Goal: Task Accomplishment & Management: Use online tool/utility

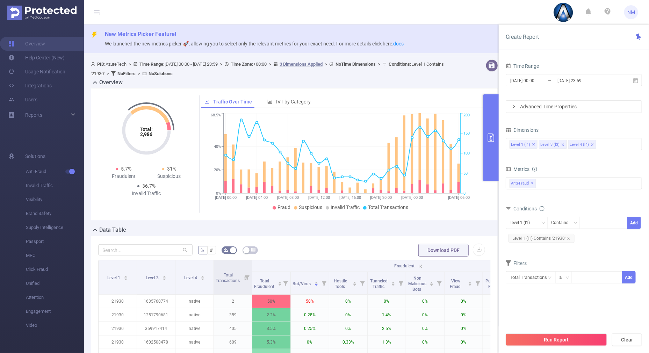
scroll to position [87, 0]
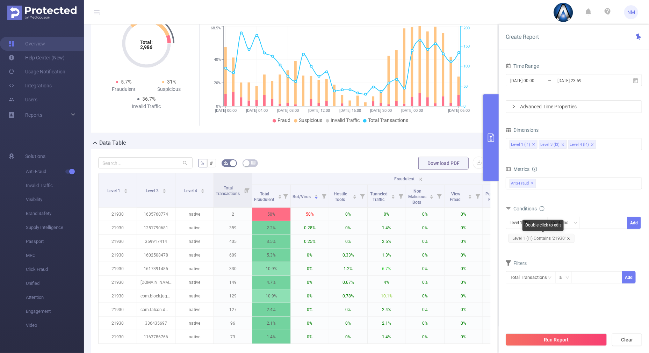
click at [569, 238] on icon "icon: close" at bounding box center [568, 238] width 3 height 3
click at [596, 221] on div at bounding box center [604, 223] width 40 height 12
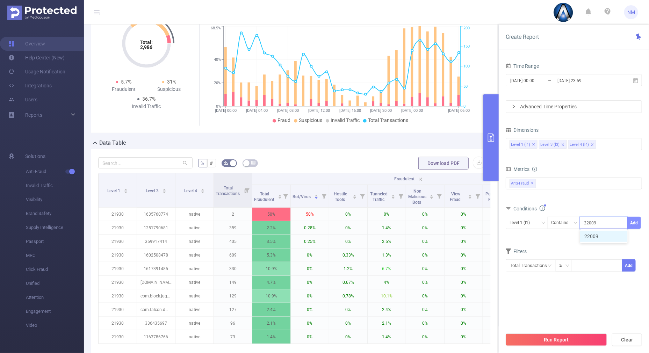
type input "22009"
drag, startPoint x: 638, startPoint y: 222, endPoint x: 531, endPoint y: 215, distance: 107.8
click at [639, 221] on button "Add" at bounding box center [634, 223] width 14 height 12
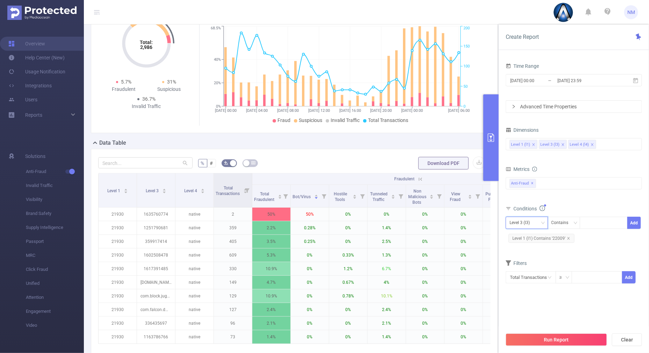
click at [520, 221] on div "Level 3 (l3)" at bounding box center [521, 223] width 25 height 12
click at [520, 236] on li "Level 1 (l1)" at bounding box center [527, 236] width 42 height 11
click at [529, 334] on button "Run Report" at bounding box center [556, 339] width 101 height 13
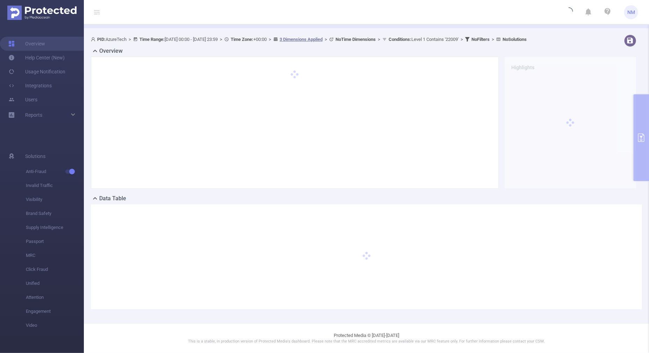
scroll to position [24, 0]
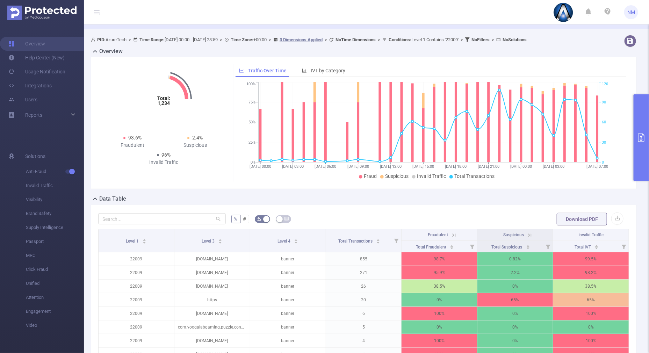
scroll to position [155, 0]
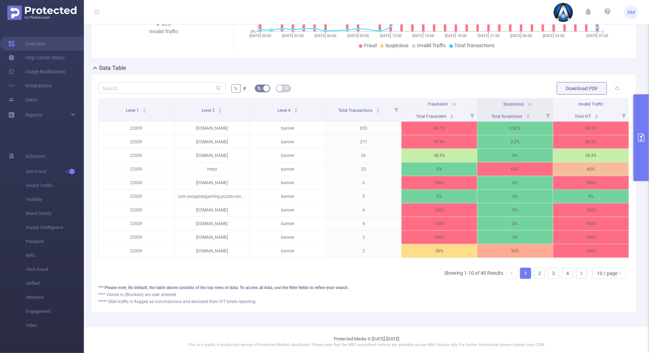
click at [449, 105] on icon at bounding box center [453, 104] width 8 height 7
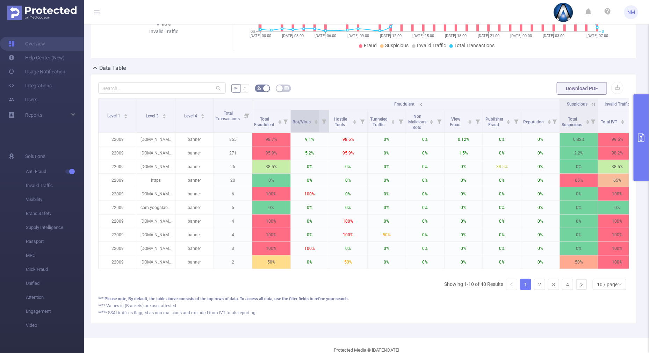
click at [313, 120] on div "Bot/Virus" at bounding box center [305, 121] width 26 height 7
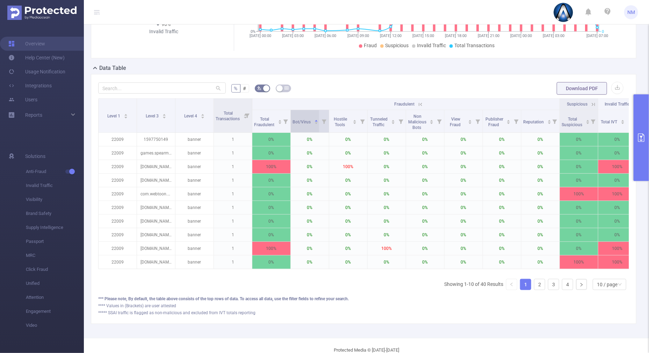
click at [314, 124] on icon "icon: caret-down" at bounding box center [316, 123] width 4 height 4
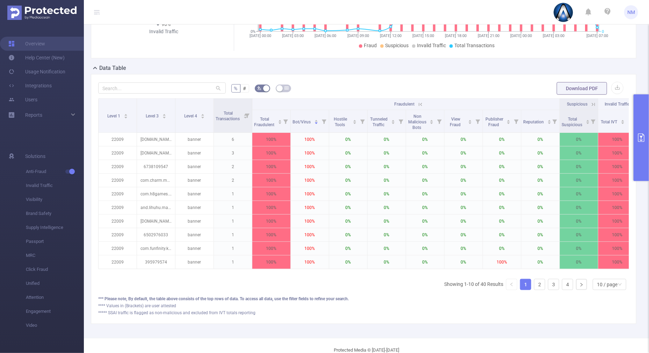
scroll to position [0, 15]
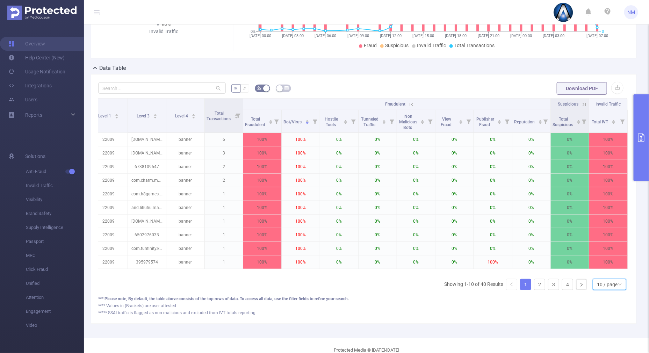
click at [618, 290] on div "10 / page" at bounding box center [610, 284] width 34 height 11
click at [595, 257] on li "30 / page" at bounding box center [603, 255] width 34 height 11
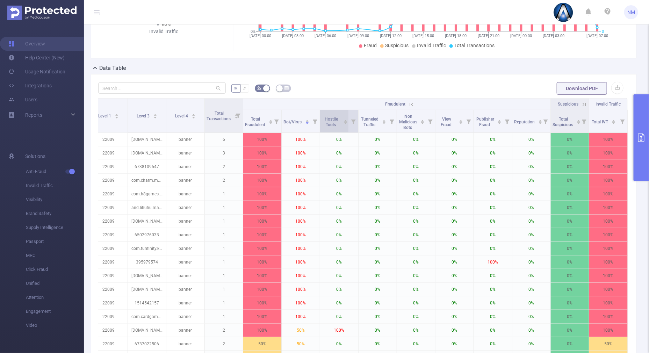
click at [344, 119] on icon "icon: caret-up" at bounding box center [346, 121] width 4 height 4
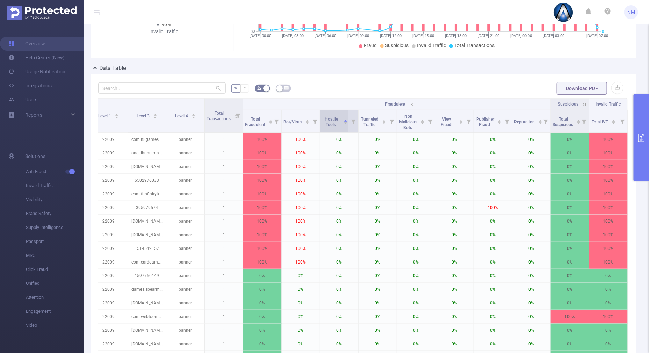
click at [344, 123] on icon "icon: caret-down" at bounding box center [345, 124] width 3 height 2
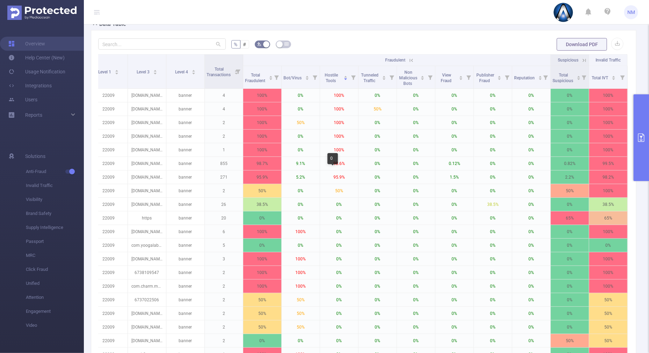
scroll to position [0, 0]
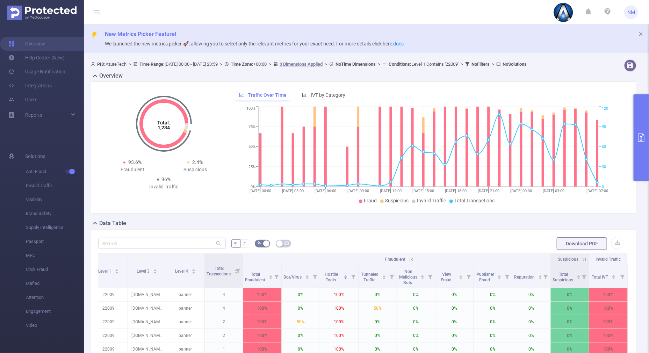
click at [643, 168] on button "primary" at bounding box center [641, 137] width 15 height 87
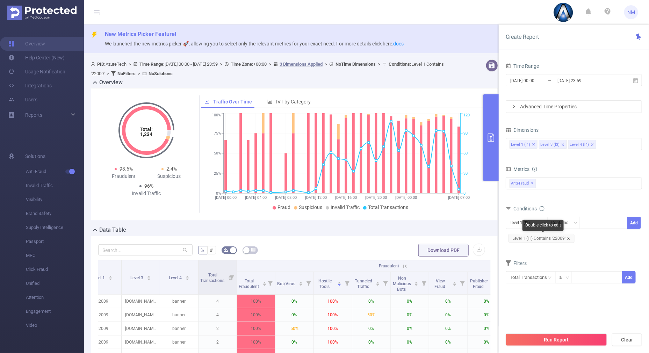
click at [567, 238] on icon "icon: close" at bounding box center [568, 238] width 3 height 3
click at [585, 224] on input at bounding box center [585, 222] width 3 height 9
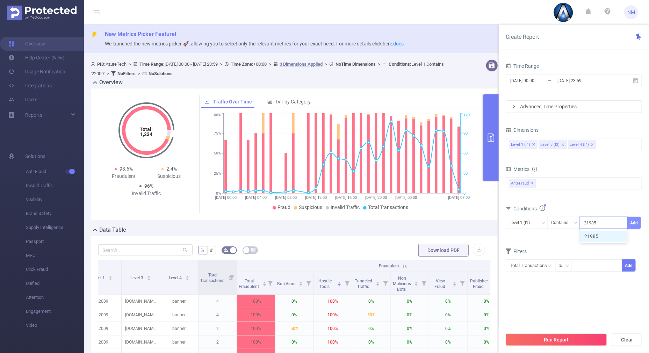
type input "21985"
click at [639, 224] on button "Add" at bounding box center [634, 223] width 14 height 12
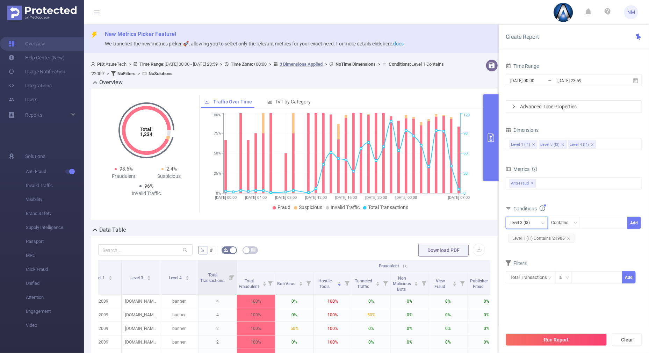
click at [540, 224] on div "Level 3 (l3)" at bounding box center [526, 223] width 35 height 12
click at [534, 234] on li "Level 1 (l1)" at bounding box center [527, 236] width 42 height 11
click at [552, 339] on button "Run Report" at bounding box center [556, 339] width 101 height 13
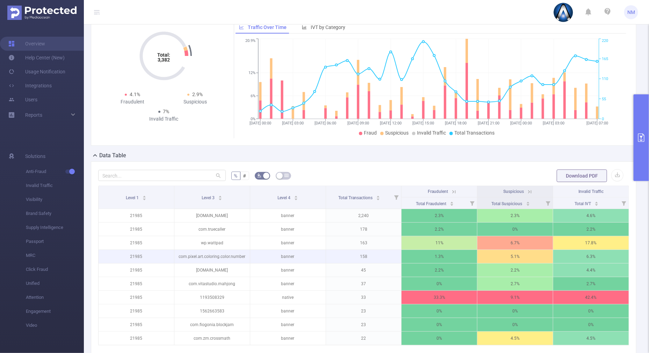
scroll to position [87, 0]
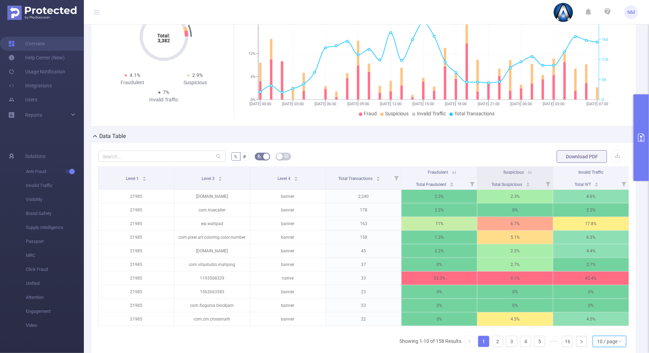
click at [604, 342] on div "10 / page" at bounding box center [607, 341] width 21 height 10
click at [594, 311] on li "30 / page" at bounding box center [603, 312] width 34 height 11
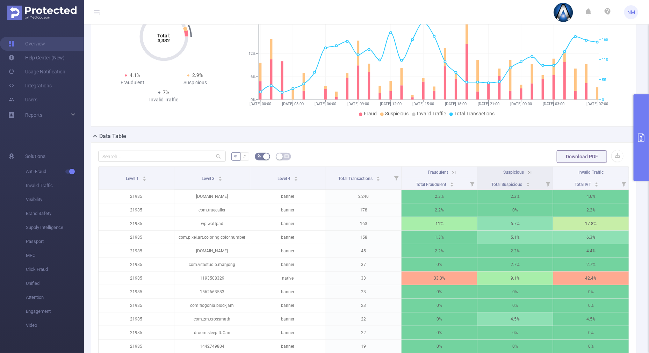
click at [451, 171] on icon at bounding box center [454, 172] width 6 height 6
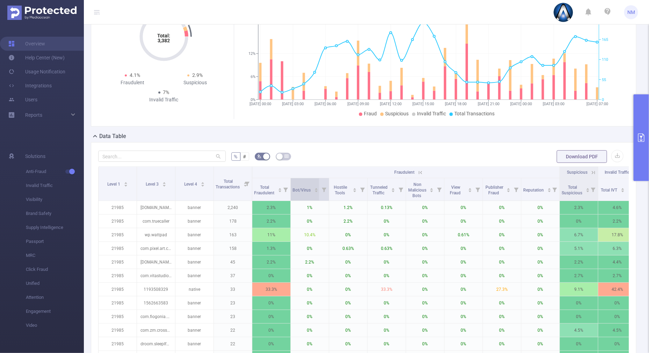
click at [314, 188] on icon "icon: caret-up" at bounding box center [316, 189] width 4 height 4
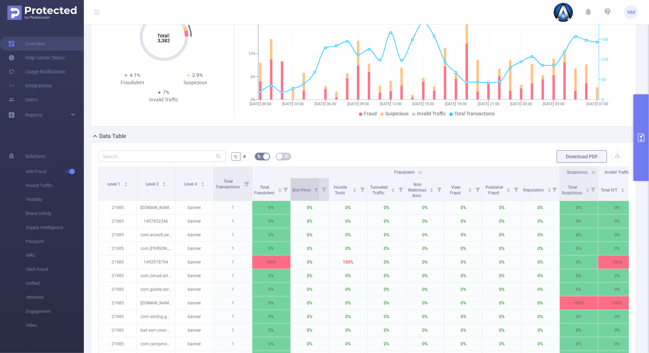
click at [315, 191] on icon "icon: caret-down" at bounding box center [316, 192] width 3 height 2
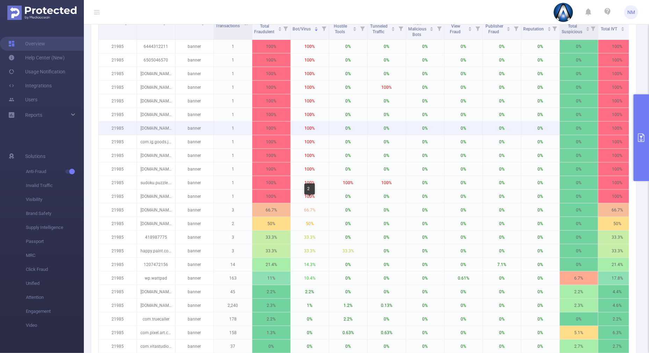
scroll to position [218, 0]
